Goal: Task Accomplishment & Management: Use online tool/utility

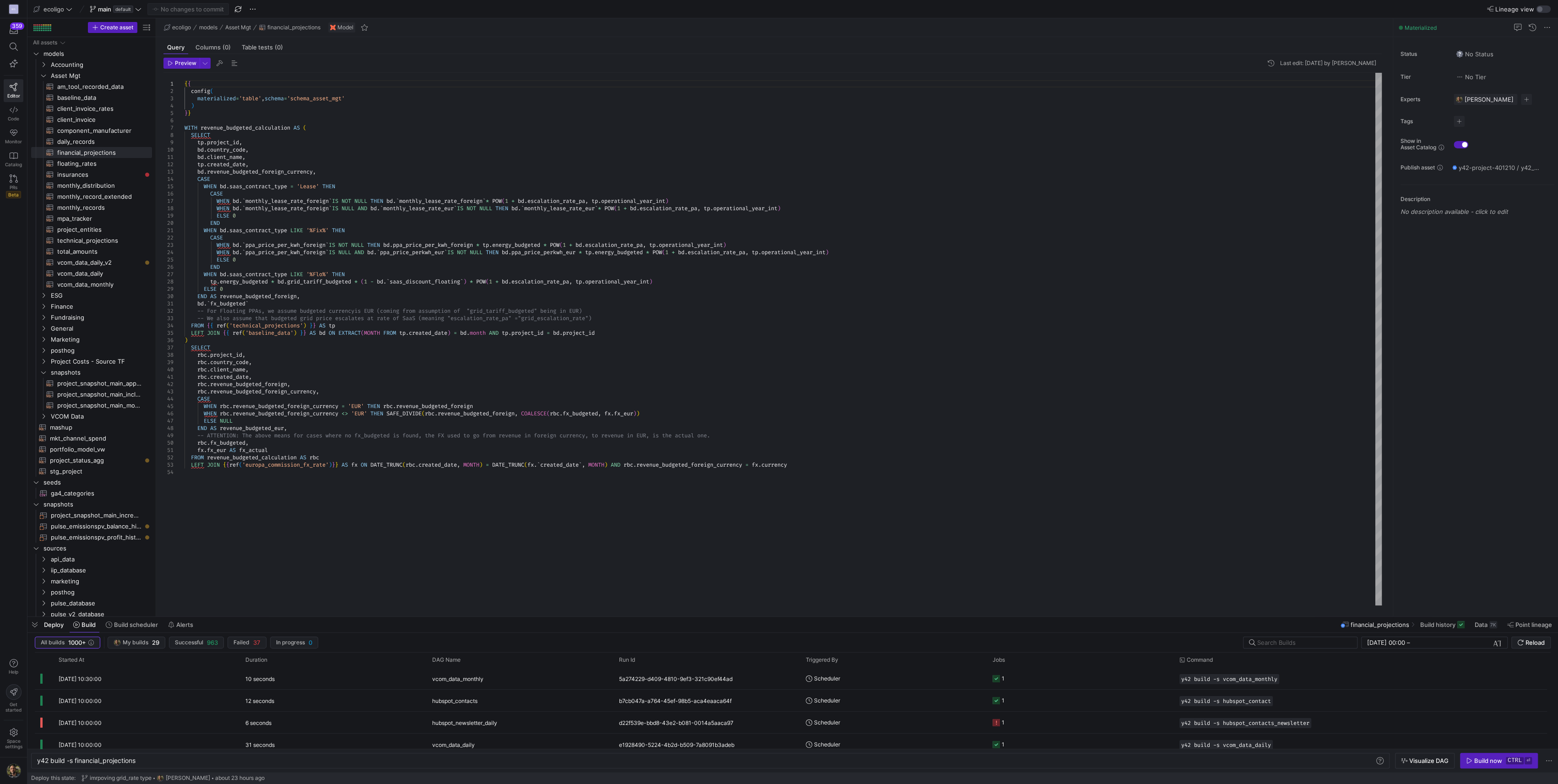
scroll to position [0, 100]
click at [61, 429] on span "mashup​​​​​​​​​​" at bounding box center [96, 427] width 92 height 10
type textarea "{{ config( materialized='table' ) }} With cte_activity as ( select * from ( sel…"
type textarea "y42 build -s mashup"
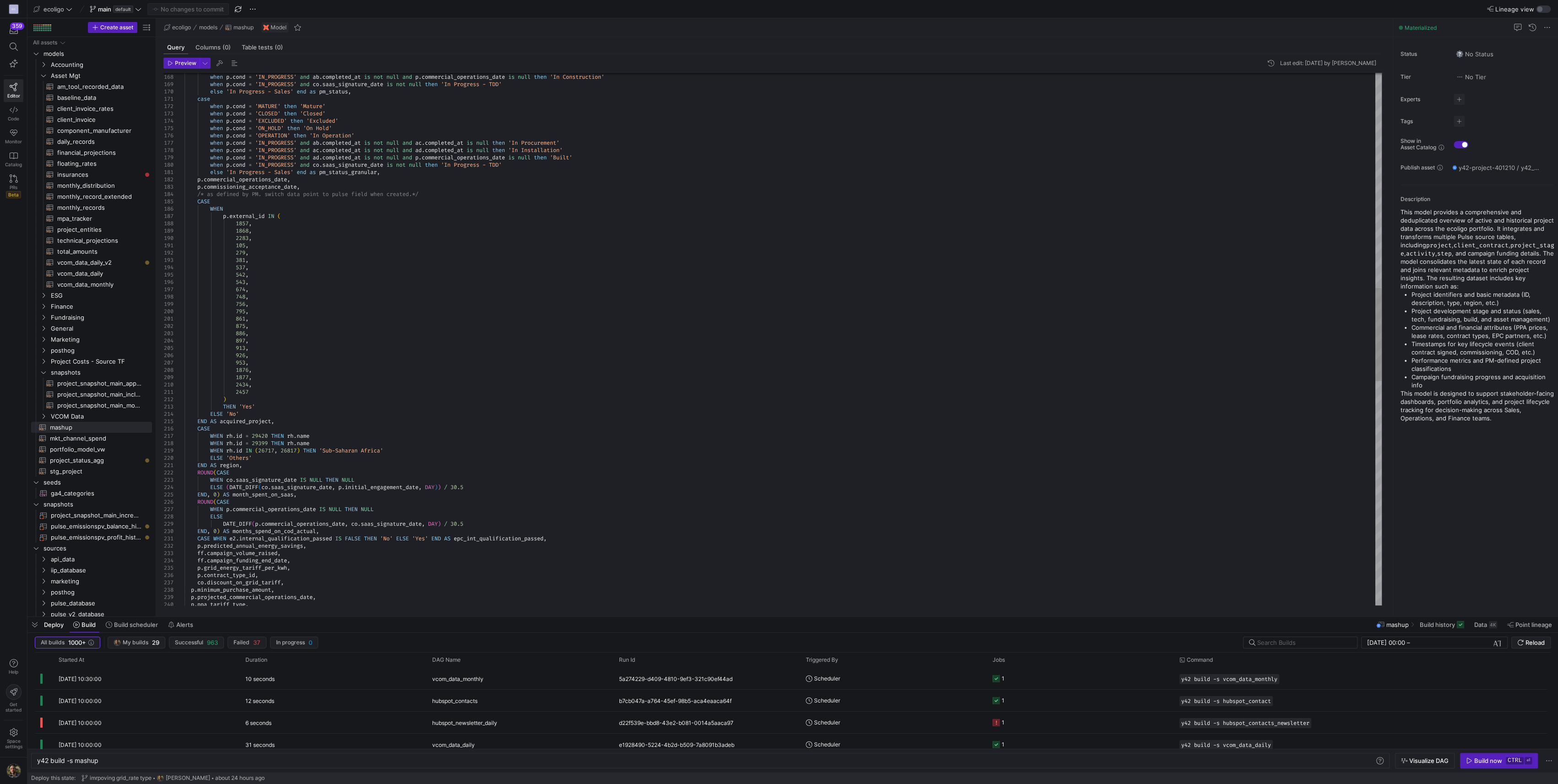
click at [787, 298] on div "when p . cond = 'OPERATION' then 'In Operation' when p . cond = 'IN_PROGRESS' a…" at bounding box center [783, 366] width 1198 height 3048
type textarea "2457 ) THEN 'Yes' ELSE 'No' END AS acquired_project, CASE WHEN [DOMAIN_NAME] = …"
type textarea "o"
type textarea "END AS region, ROUND(CASE WHEN co.saas_signature_date IS NULL THEN NULL ELSE (D…"
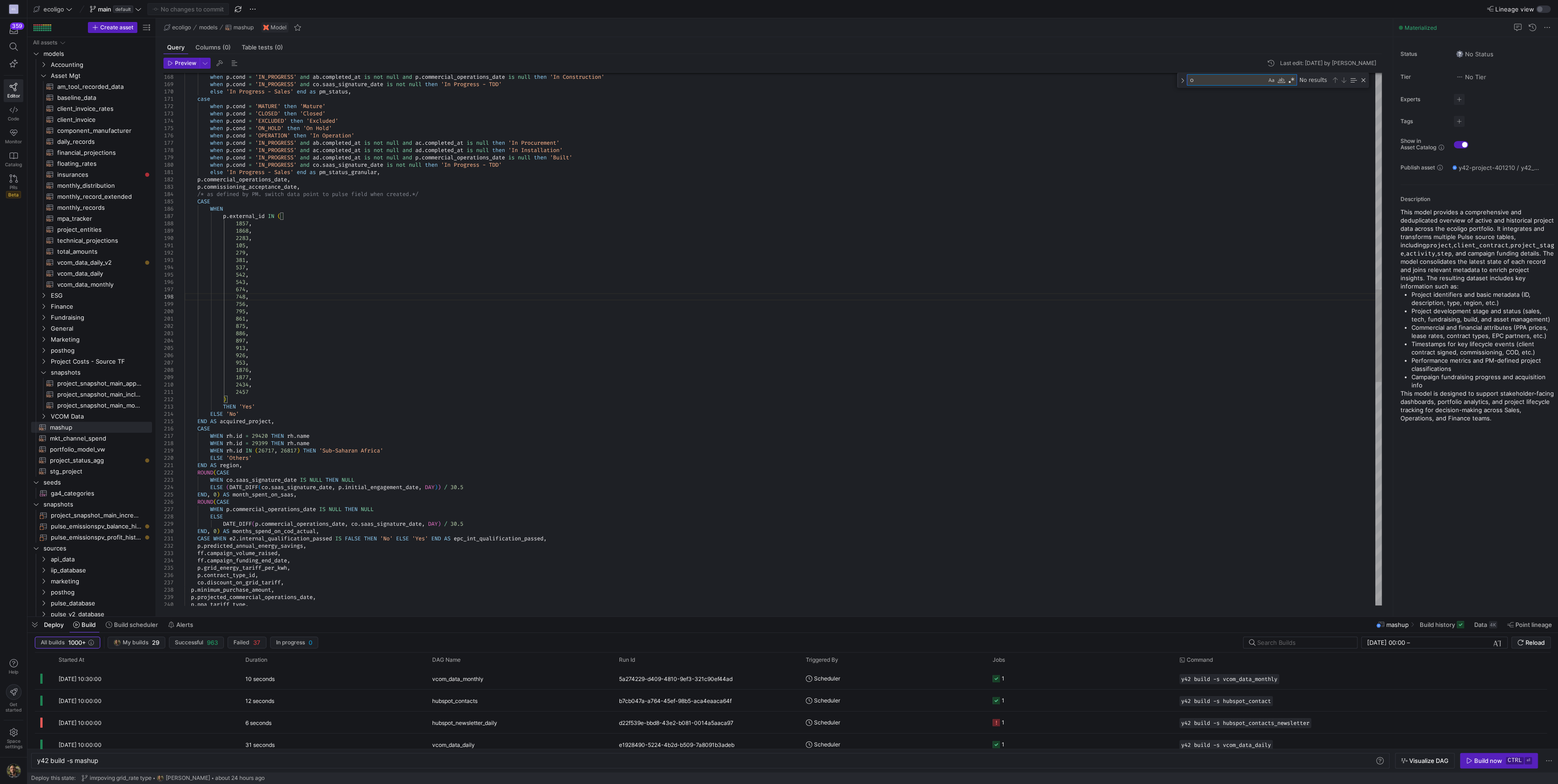
type textarea "om"
type textarea "p.battery_size_in_kw, p.battery_capacity_in_kwh, p.epc_partner_id, [DOMAIN_NAME…"
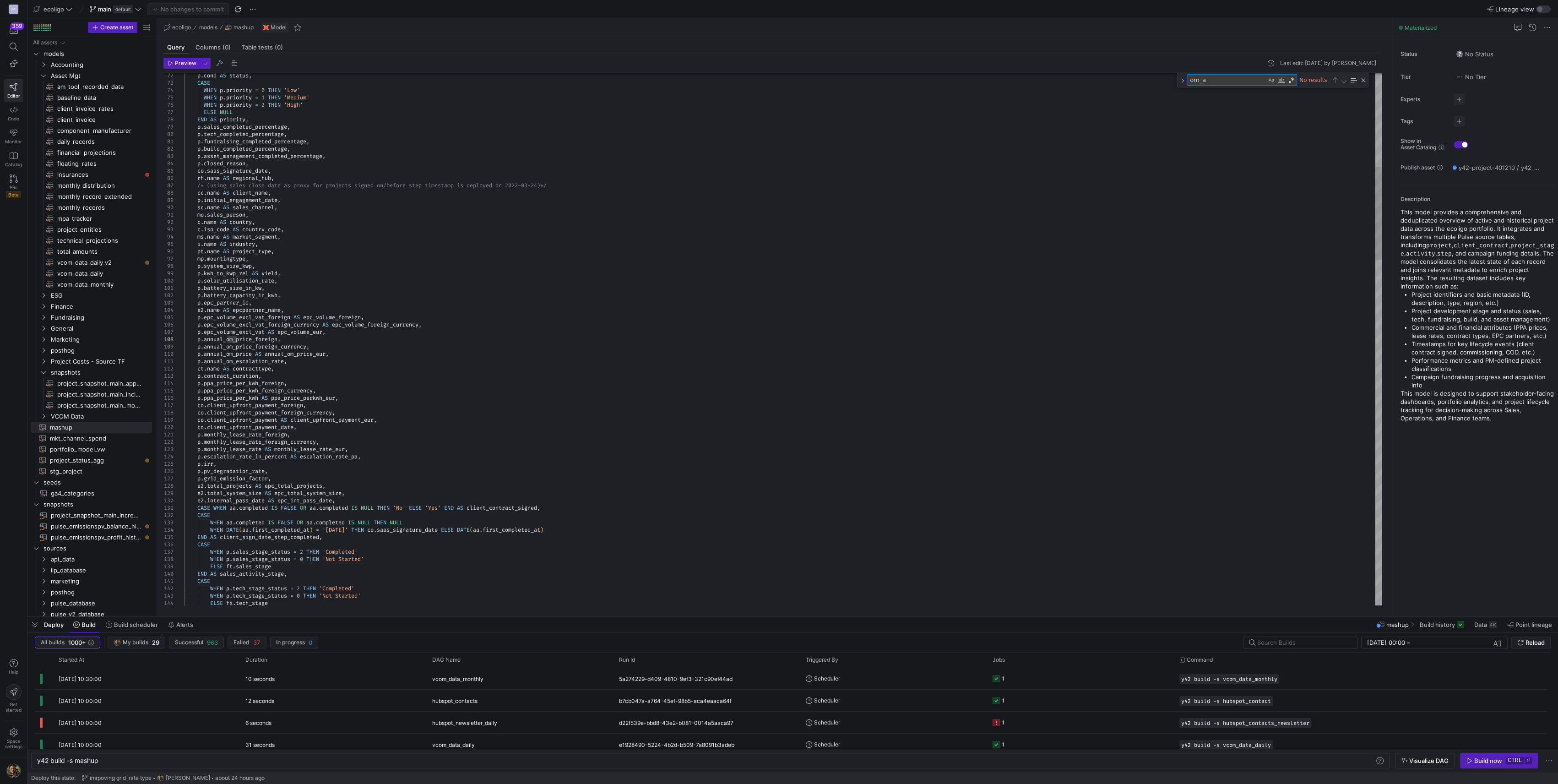
type textarea "om_"
type textarea "END AS region, ROUND(CASE WHEN co.saas_signature_date IS NULL THEN NULL ELSE (D…"
type textarea "om"
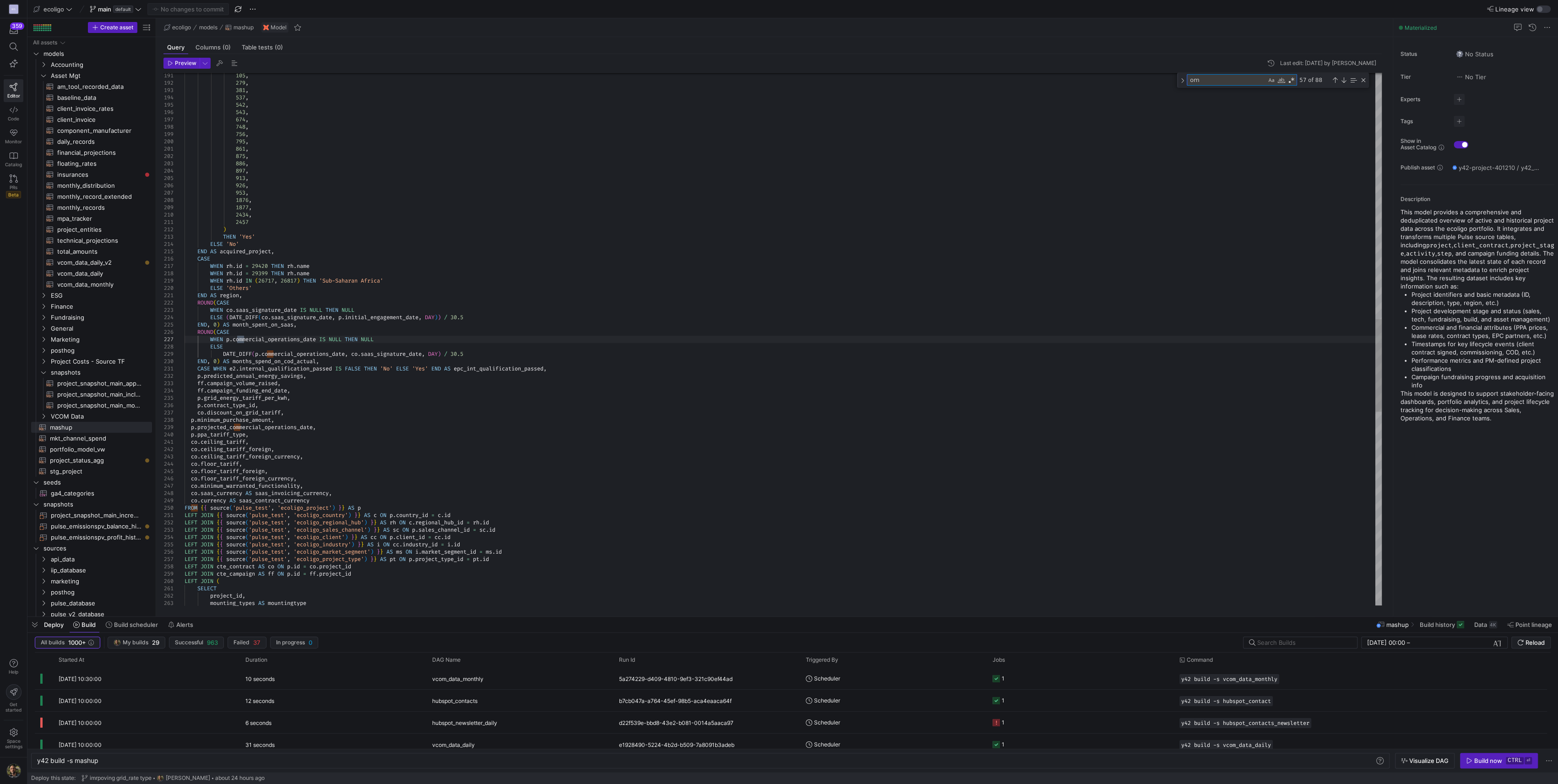
type textarea "2457 ) THEN 'Yes' ELSE 'No' END AS acquired_project, CASE WHEN [DOMAIN_NAME] = …"
type textarea "o"
type textarea "an"
type textarea "CASE WHEN e2.internal_qualification_passed IS FALSE THEN 'No' ELSE 'Yes' END AS…"
type textarea "annual"
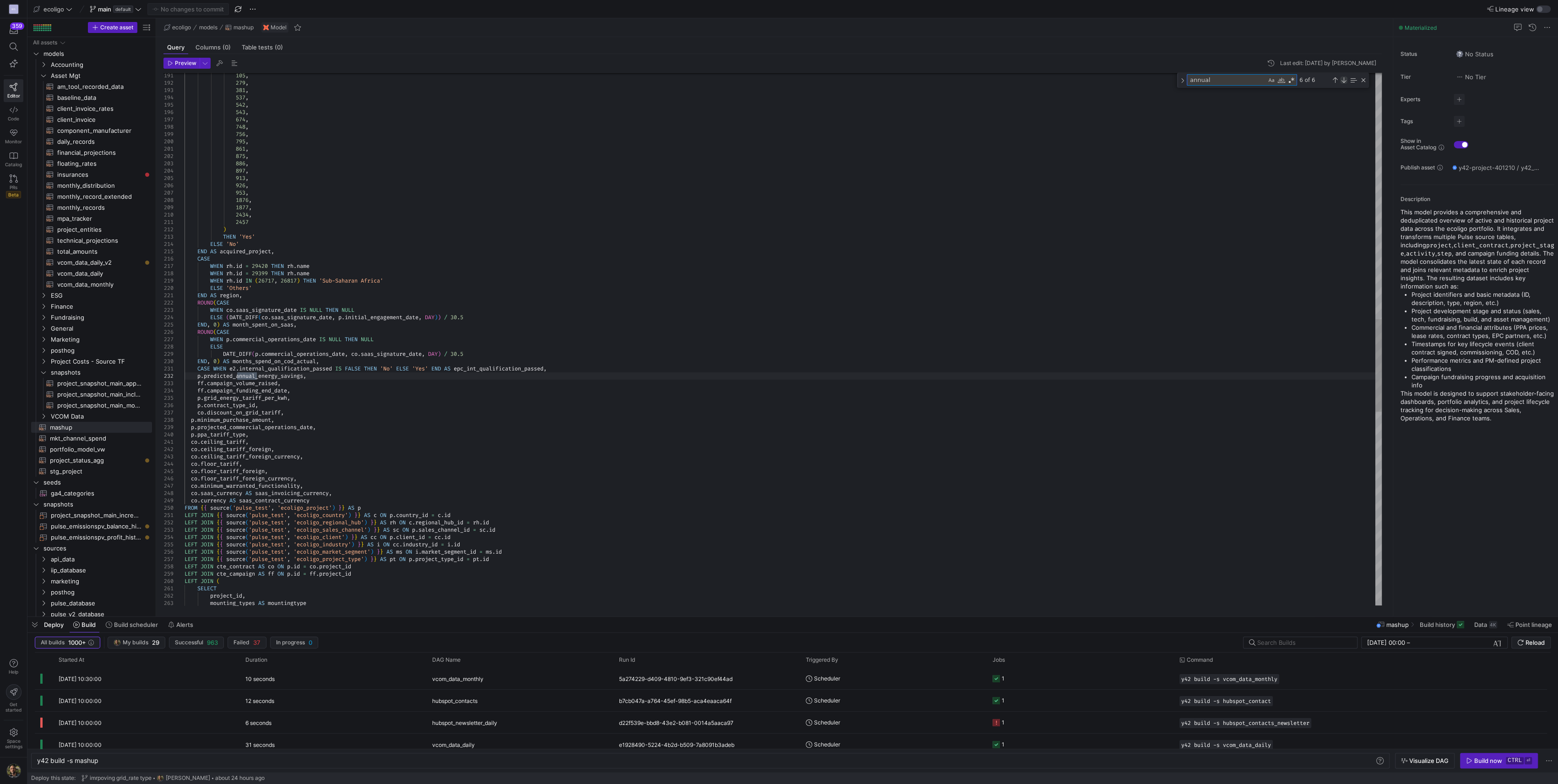
click at [1343, 80] on div "Next Match (Enter)" at bounding box center [1344, 80] width 7 height 7
type textarea "p.battery_size_in_kw, p.battery_capacity_in_kwh, p.epc_partner_id, [DOMAIN_NAME…"
